Goal: Communication & Community: Connect with others

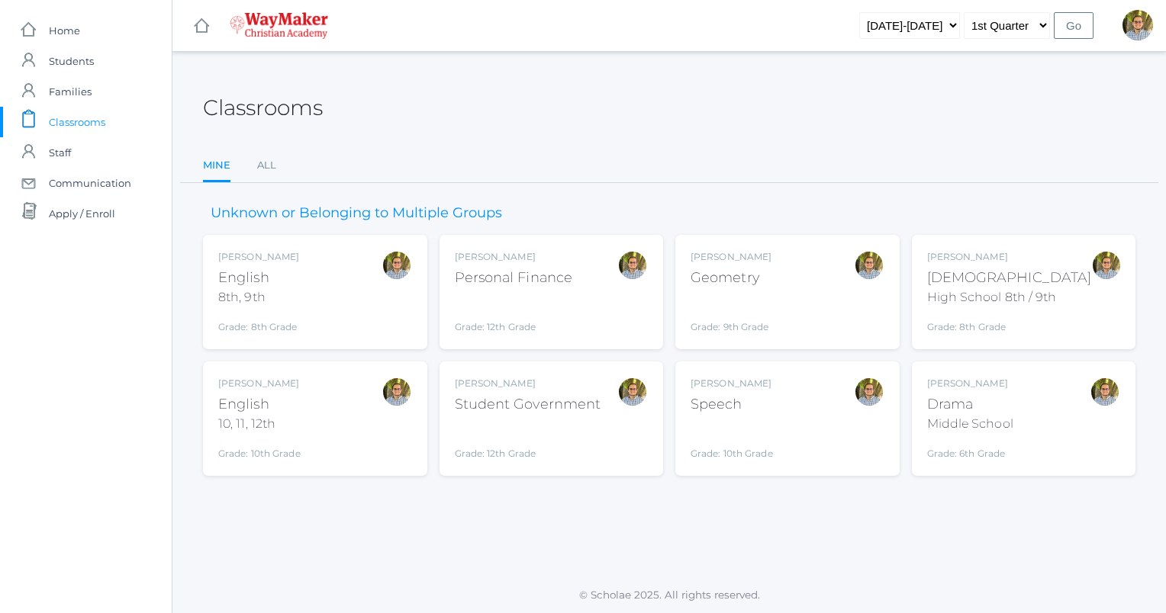
click at [492, 278] on div "Personal Finance" at bounding box center [514, 278] width 118 height 21
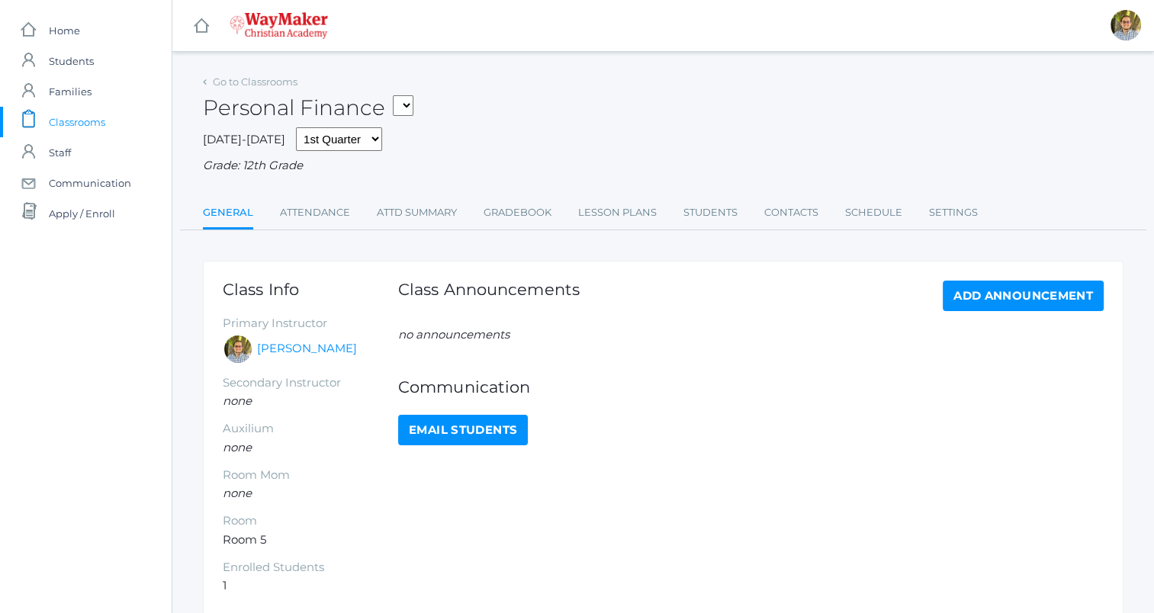
click at [474, 420] on link "Email Students" at bounding box center [463, 430] width 130 height 31
select select "2551"
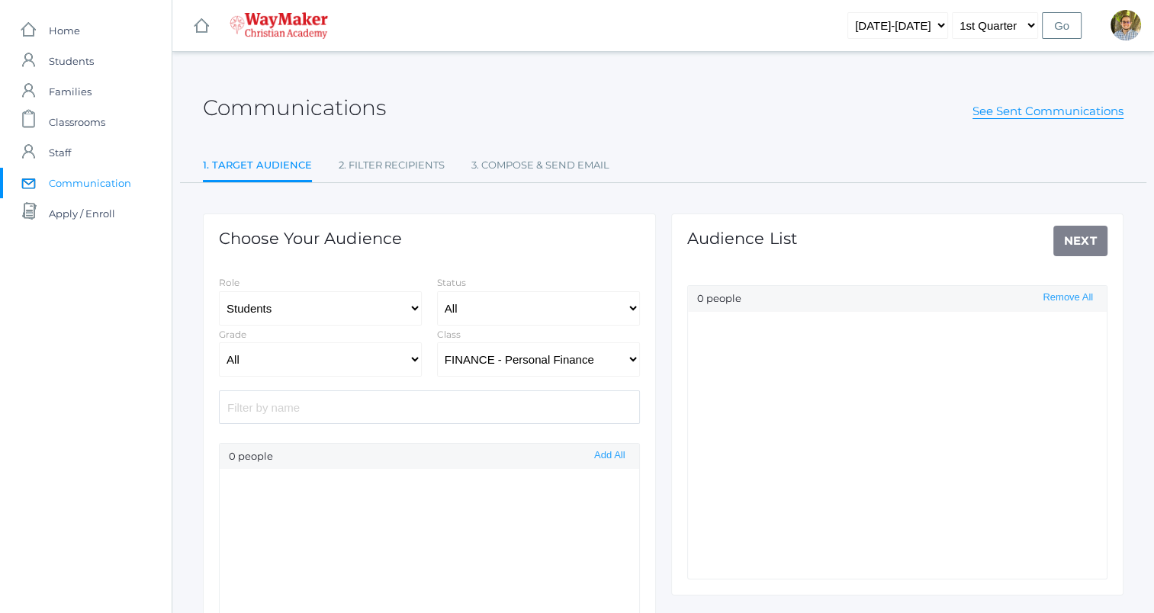
select select "Enrolled"
click at [616, 494] on ul "Sophia Pindel Add" at bounding box center [430, 602] width 420 height 267
click at [88, 124] on span "Classrooms" at bounding box center [77, 122] width 56 height 31
